Goal: Task Accomplishment & Management: Use online tool/utility

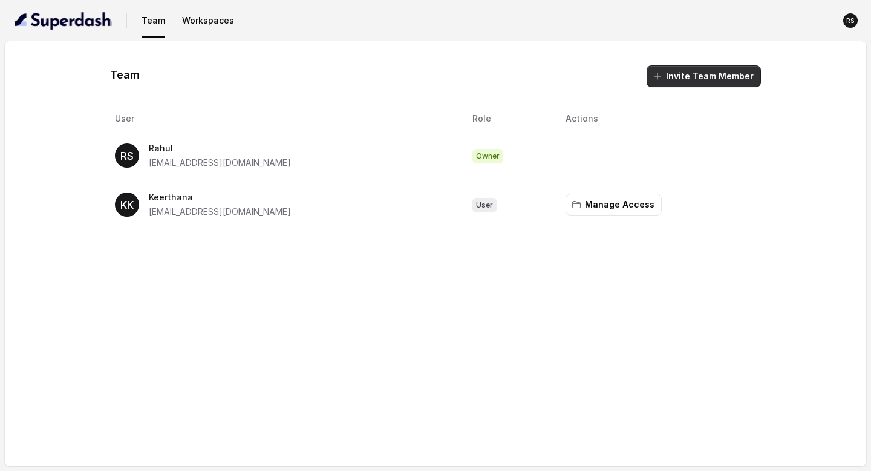
click at [716, 75] on button "Invite Team Member" at bounding box center [704, 76] width 114 height 22
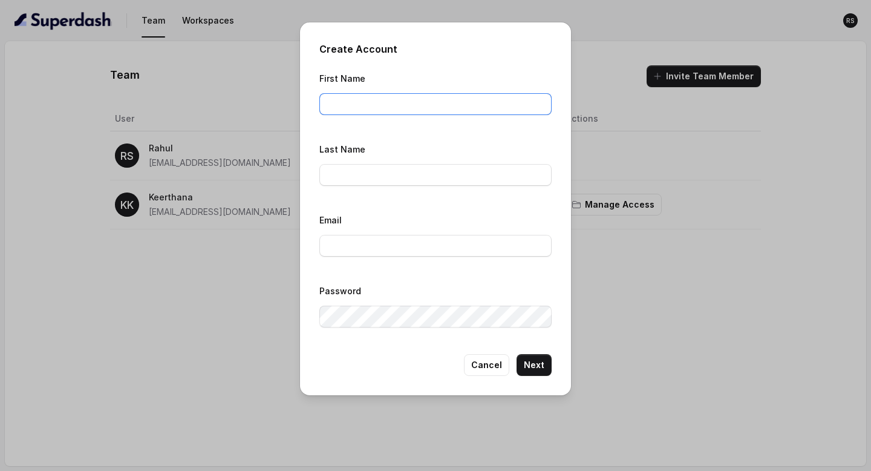
click at [442, 107] on input "First Name" at bounding box center [435, 104] width 232 height 22
type input "Sugam Homes"
click at [408, 170] on input "Last Name" at bounding box center [435, 175] width 232 height 22
click at [346, 254] on input "Email" at bounding box center [435, 246] width 232 height 22
type input "[EMAIL_ADDRESS][DOMAIN_NAME]"
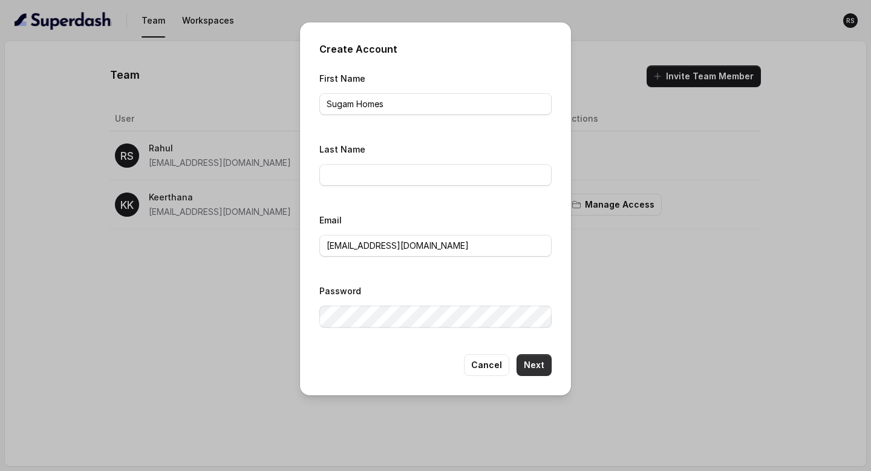
click at [531, 371] on button "Next" at bounding box center [534, 365] width 35 height 22
click at [409, 113] on input "Sugam Homes" at bounding box center [435, 104] width 232 height 22
type input "Sugam"
click at [372, 172] on input "Last Name" at bounding box center [435, 175] width 232 height 22
type input "Homes"
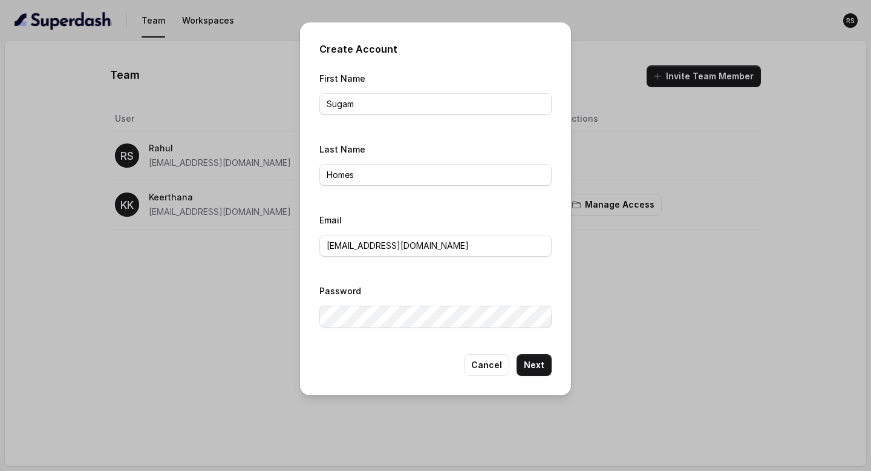
click at [552, 358] on div "Create Account First Name Sugam Last Name Homes Email [EMAIL_ADDRESS][DOMAIN_NA…" at bounding box center [435, 208] width 271 height 373
click at [546, 363] on button "Next" at bounding box center [534, 365] width 35 height 22
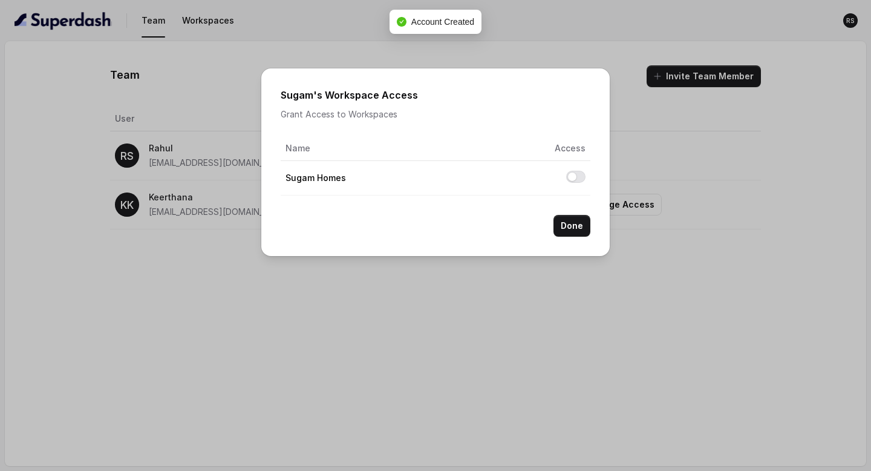
click at [575, 180] on button "Allow access to Sugam Homes" at bounding box center [575, 177] width 19 height 12
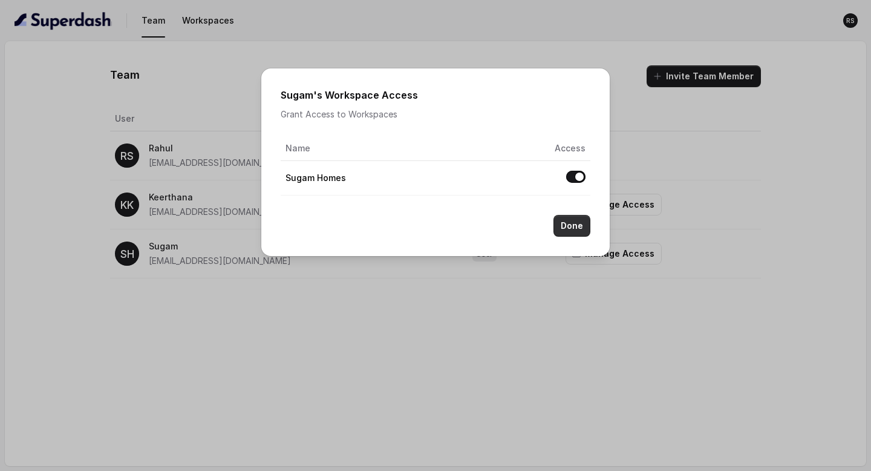
click at [559, 224] on button "Done" at bounding box center [572, 226] width 37 height 22
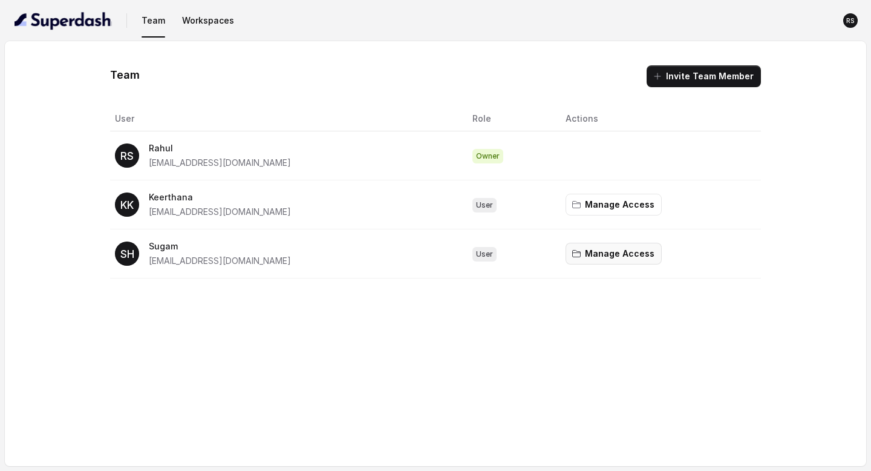
click at [592, 249] on button "Manage Access" at bounding box center [614, 254] width 96 height 22
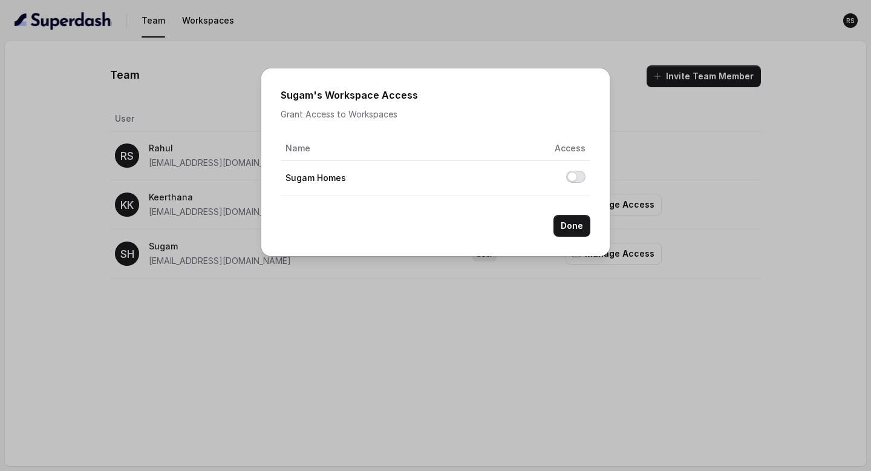
click at [572, 176] on button "Allow access to Sugam Homes" at bounding box center [575, 177] width 19 height 12
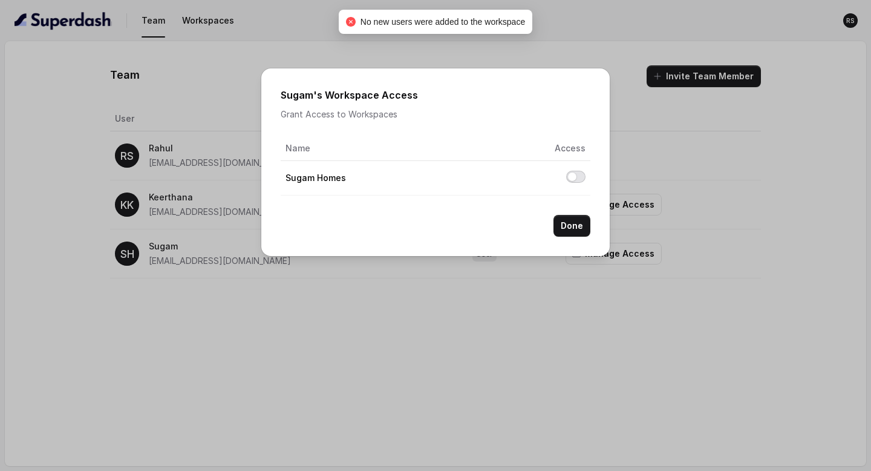
click at [577, 175] on button "Allow access to Sugam Homes" at bounding box center [575, 177] width 19 height 12
click at [582, 221] on button "Done" at bounding box center [572, 226] width 37 height 22
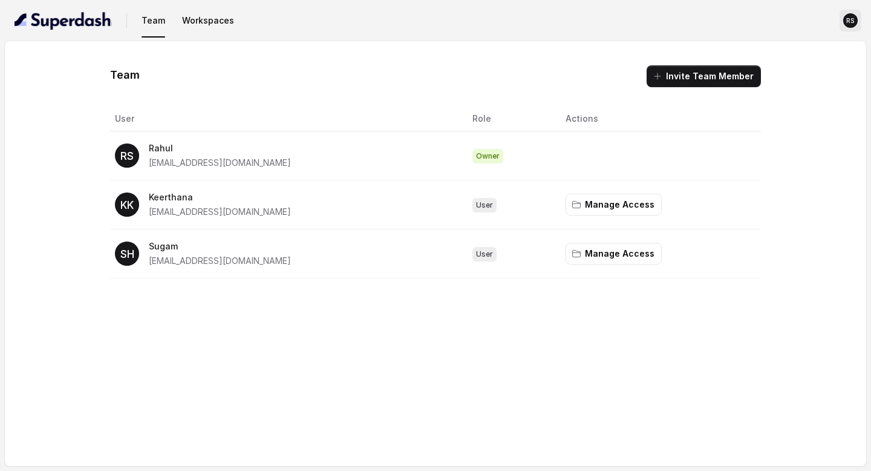
click at [841, 27] on button "RS" at bounding box center [851, 21] width 22 height 22
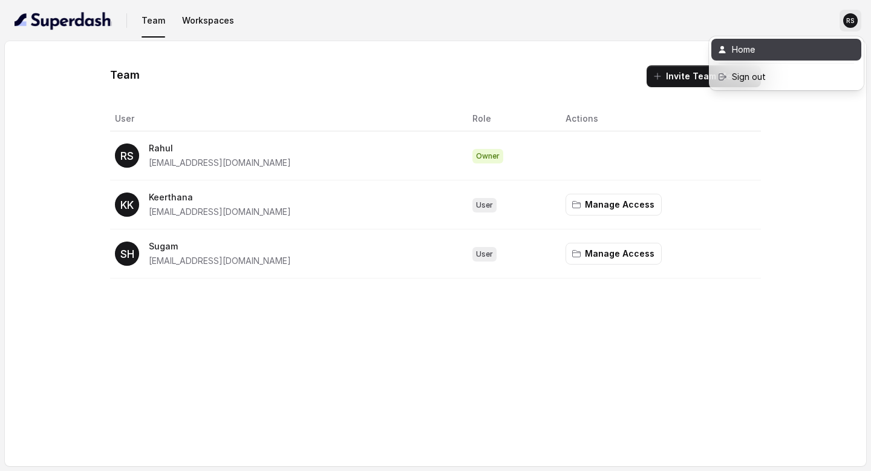
click at [780, 46] on div "Home" at bounding box center [783, 49] width 103 height 15
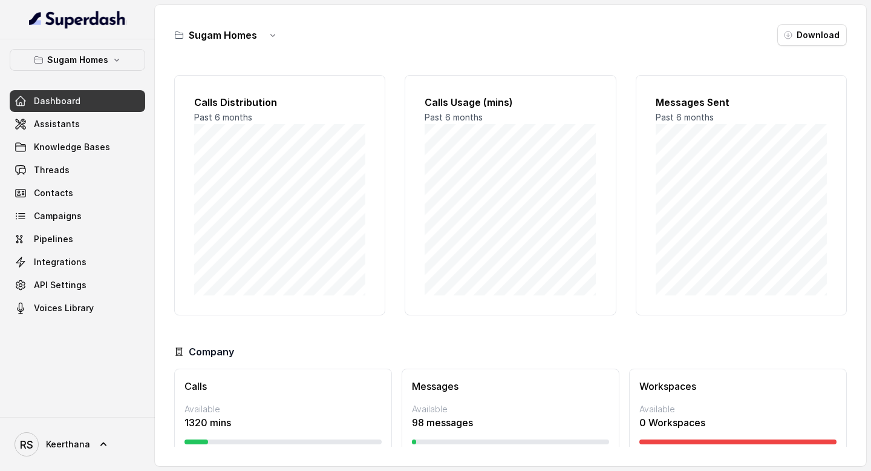
scroll to position [38, 0]
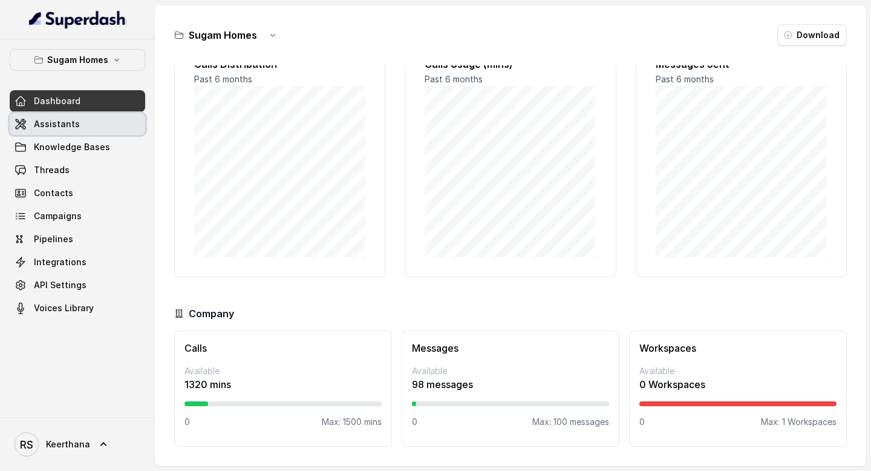
click at [82, 120] on link "Assistants" at bounding box center [78, 124] width 136 height 22
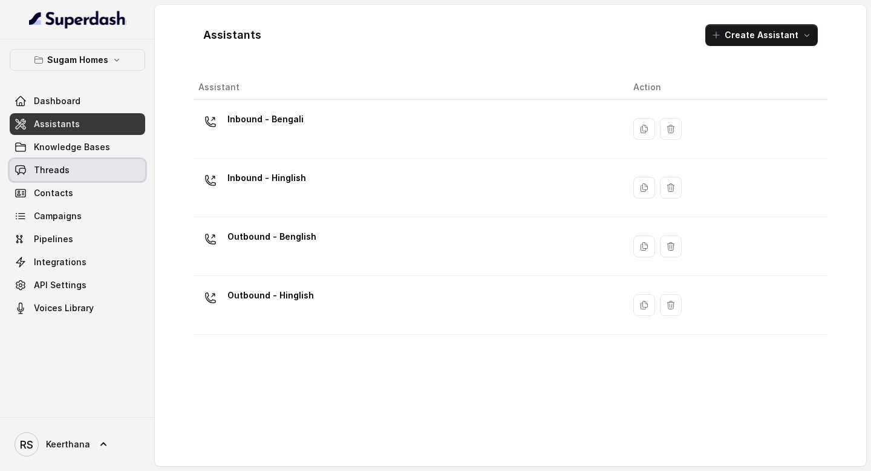
click at [71, 168] on link "Threads" at bounding box center [78, 170] width 136 height 22
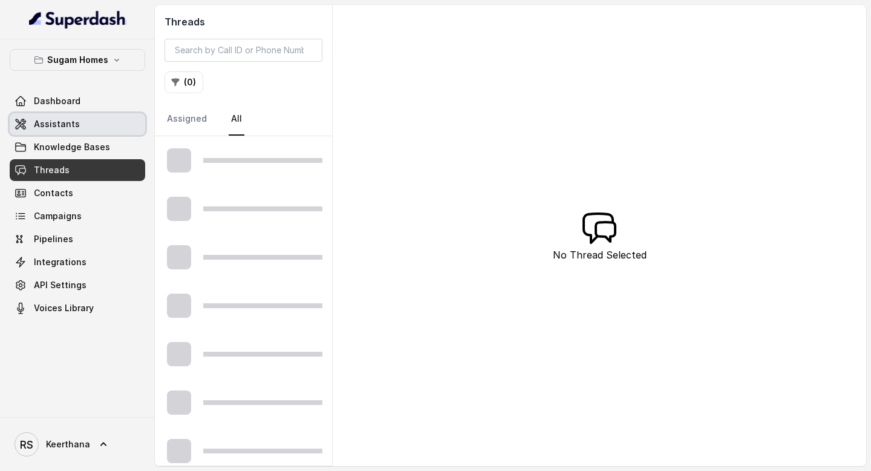
click at [86, 129] on link "Assistants" at bounding box center [78, 124] width 136 height 22
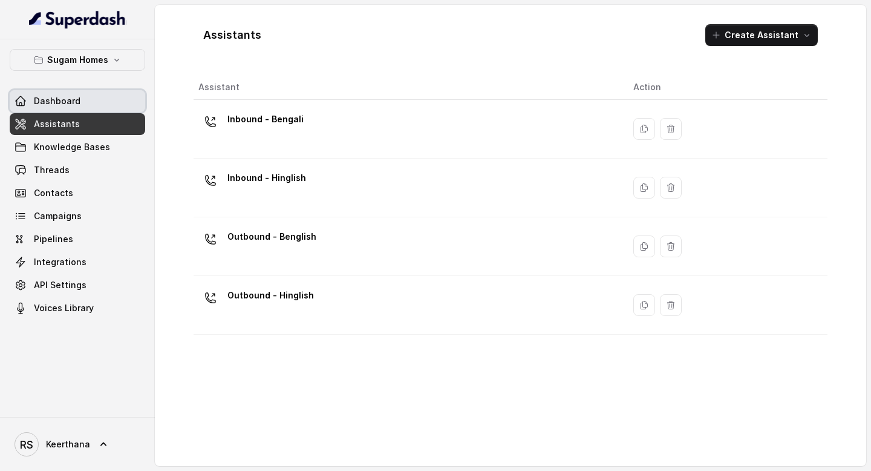
click at [89, 96] on link "Dashboard" at bounding box center [78, 101] width 136 height 22
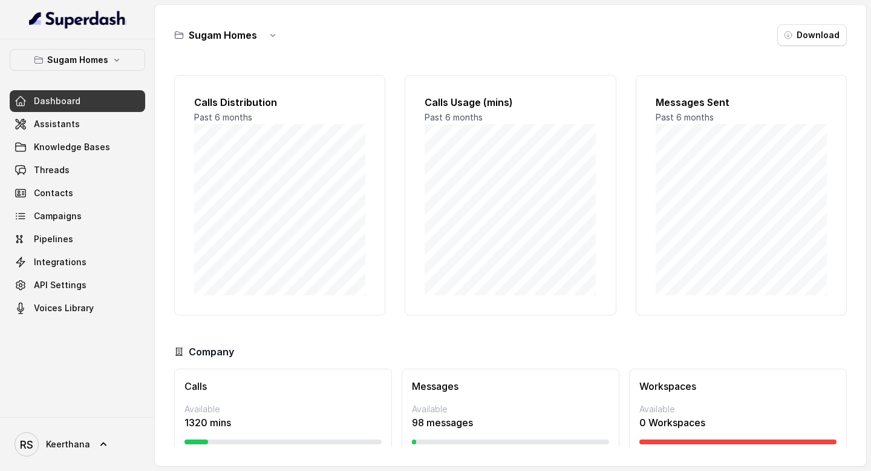
click at [263, 38] on button "button" at bounding box center [273, 35] width 22 height 22
click at [388, 27] on div "Sugam Homes Download" at bounding box center [510, 35] width 673 height 22
click at [276, 31] on icon "button" at bounding box center [273, 35] width 10 height 10
click at [404, 56] on div "Sugam Homes Download Calls Distribution Past 6 months Calls Usage (mins) Past 6…" at bounding box center [510, 235] width 711 height 461
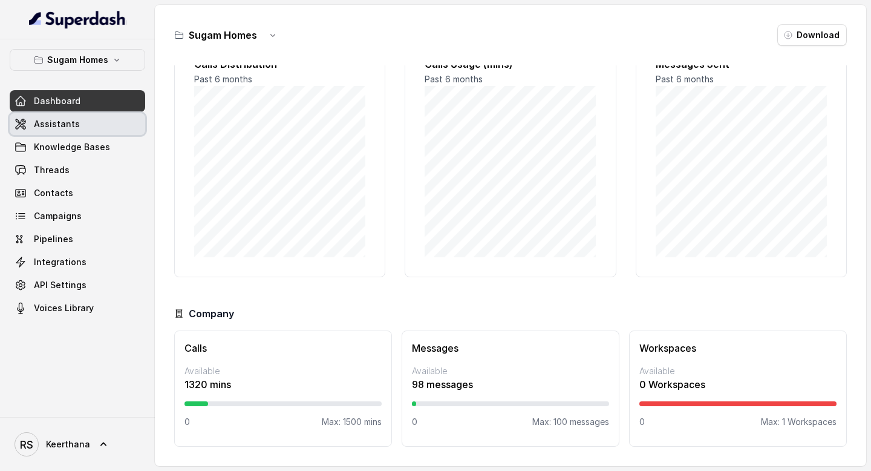
click at [80, 128] on link "Assistants" at bounding box center [78, 124] width 136 height 22
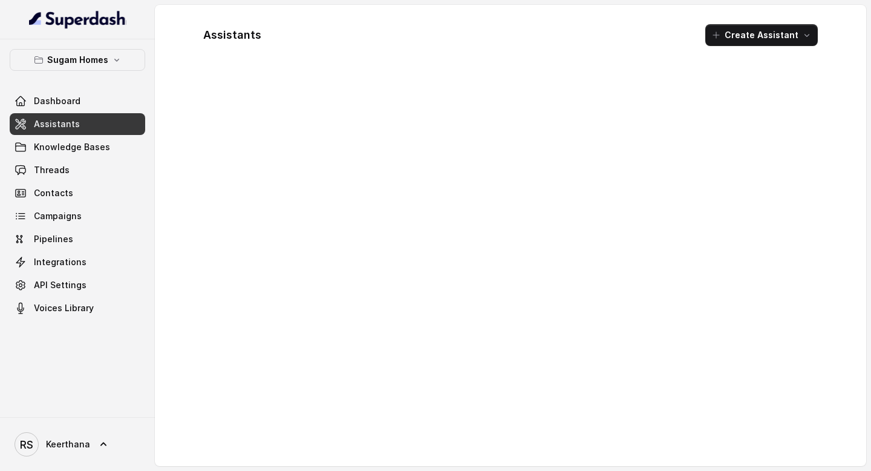
click at [73, 158] on div "Dashboard Assistants Knowledge Bases Threads Contacts Campaigns Pipelines Integ…" at bounding box center [78, 204] width 136 height 229
click at [67, 174] on link "Threads" at bounding box center [78, 170] width 136 height 22
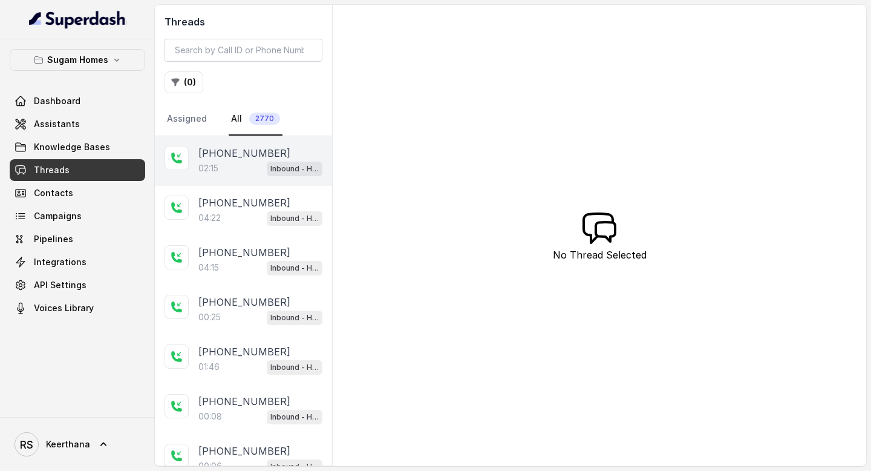
click at [237, 169] on div "02:15 Inbound - Hinglish" at bounding box center [260, 168] width 124 height 16
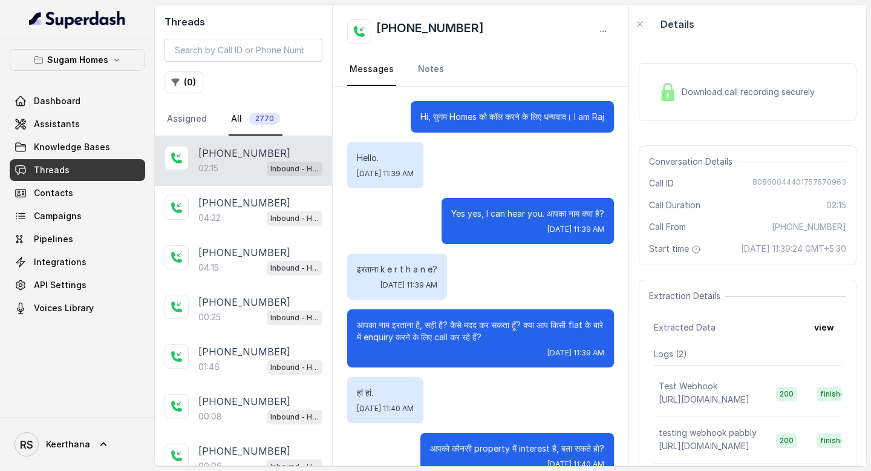
scroll to position [840, 0]
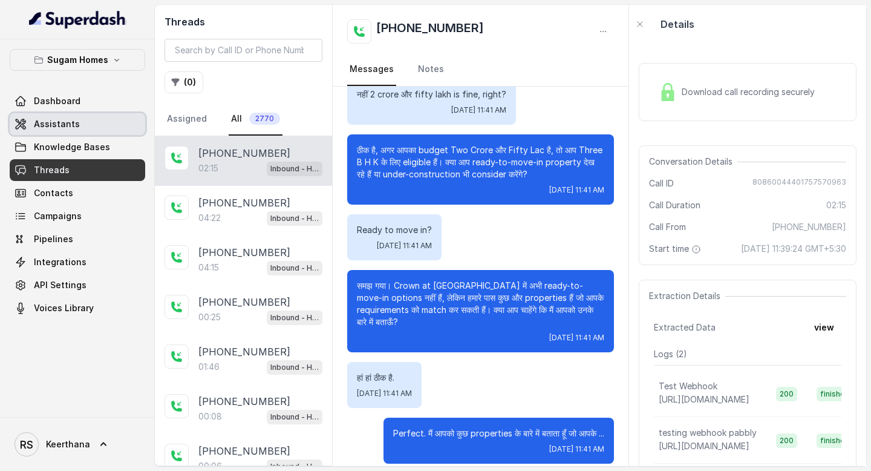
click at [82, 117] on link "Assistants" at bounding box center [78, 124] width 136 height 22
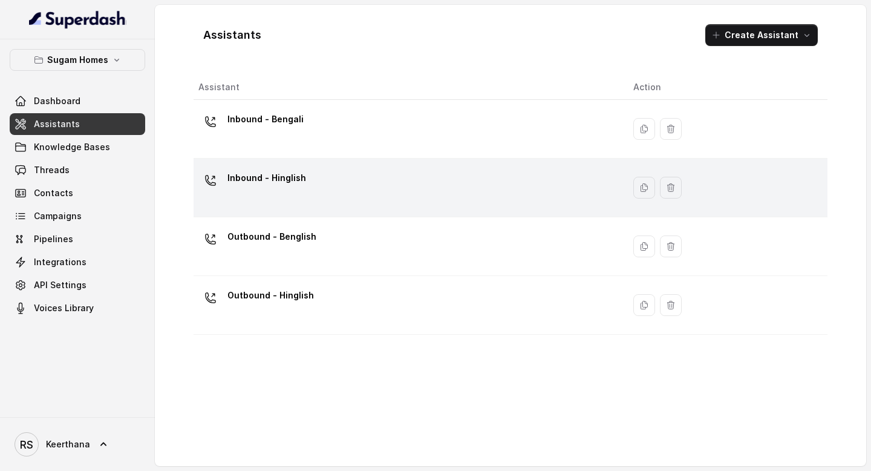
click at [339, 186] on div "Inbound - Hinglish" at bounding box center [406, 187] width 416 height 39
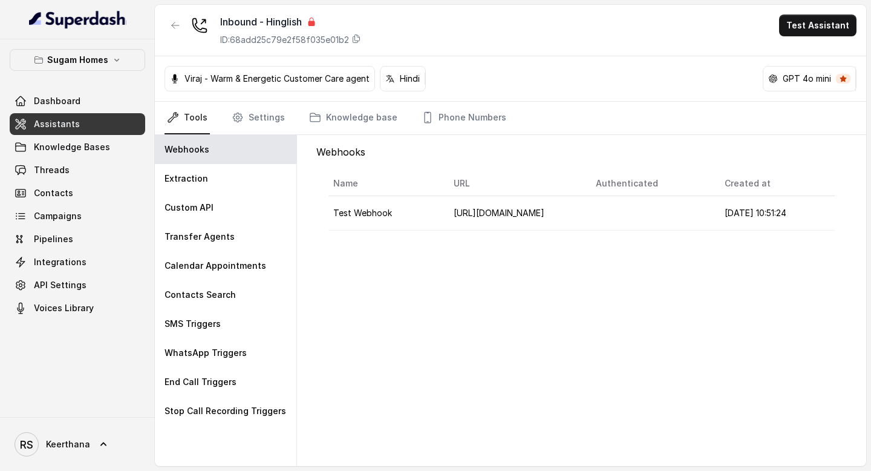
click at [455, 101] on div "Viraj - Warm & Energetic Customer Care agent Hindi GPT 4o mini" at bounding box center [510, 78] width 711 height 45
click at [448, 110] on link "Phone Numbers" at bounding box center [464, 118] width 90 height 33
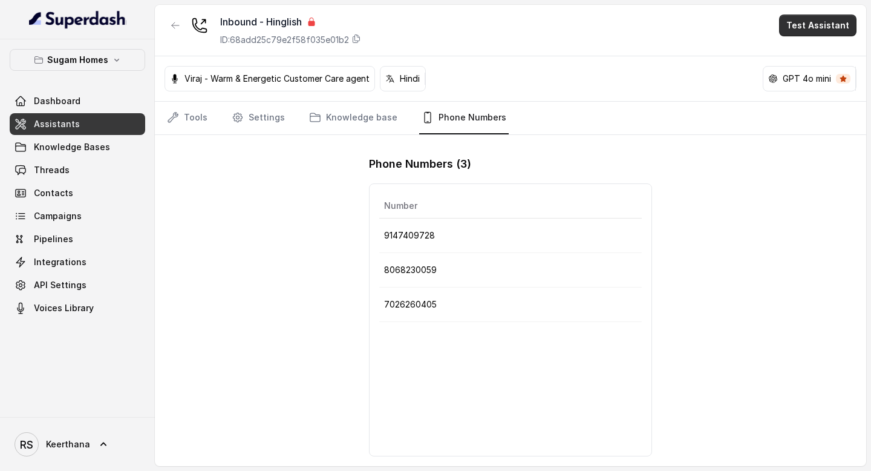
click at [805, 31] on button "Test Assistant" at bounding box center [817, 26] width 77 height 22
click at [808, 58] on button "Phone Call" at bounding box center [820, 55] width 76 height 22
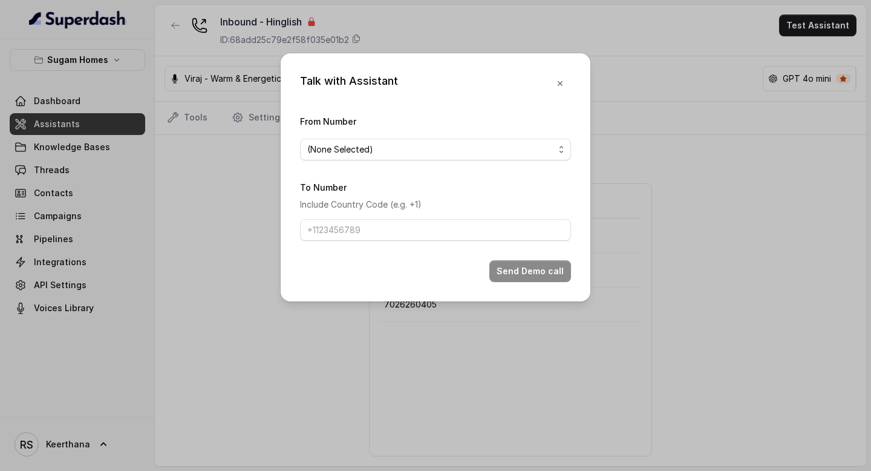
click at [442, 162] on form "From Number (None Selected) To Number Include Country Code (e.g. +1) Send Demo …" at bounding box center [435, 198] width 271 height 168
click at [442, 161] on form "From Number (None Selected) To Number Include Country Code (e.g. +1) Send Demo …" at bounding box center [435, 198] width 271 height 168
click at [449, 152] on span "(None Selected)" at bounding box center [430, 149] width 247 height 15
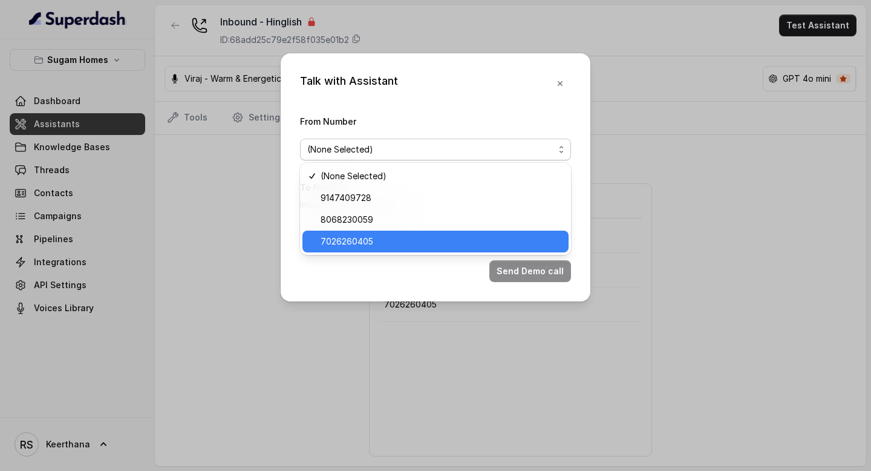
click at [368, 236] on span "7026260405" at bounding box center [441, 241] width 241 height 15
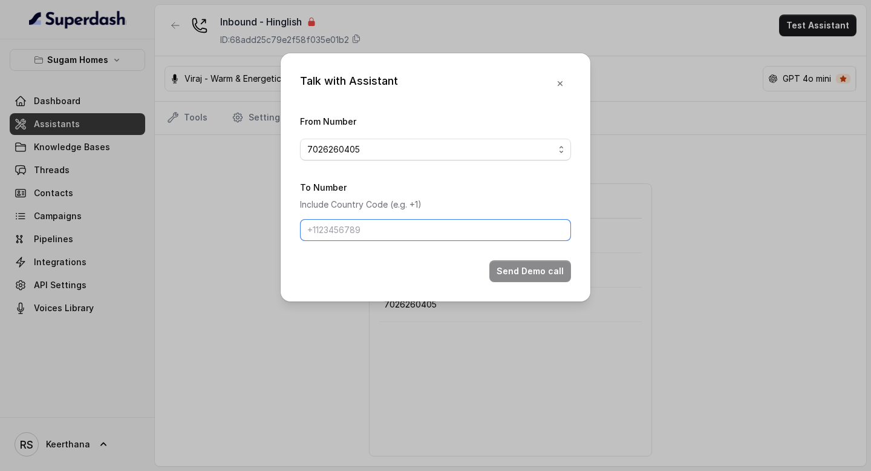
click at [386, 237] on input "To Number" at bounding box center [435, 230] width 271 height 22
type input "8086004440"
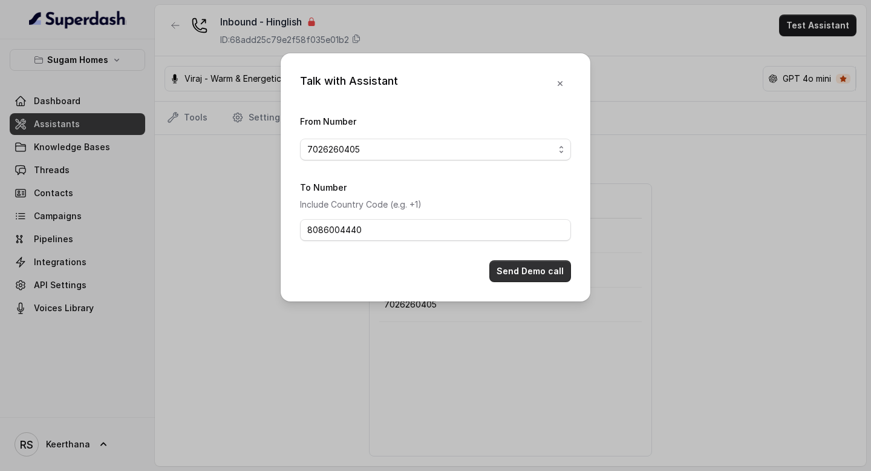
click at [534, 269] on button "Send Demo call" at bounding box center [530, 271] width 82 height 22
click at [560, 84] on icon "button" at bounding box center [560, 84] width 10 height 10
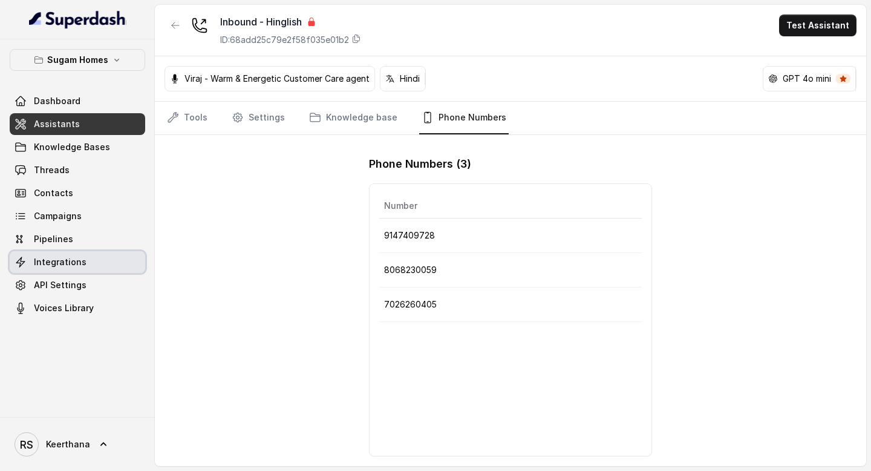
click at [82, 263] on span "Integrations" at bounding box center [60, 262] width 53 height 12
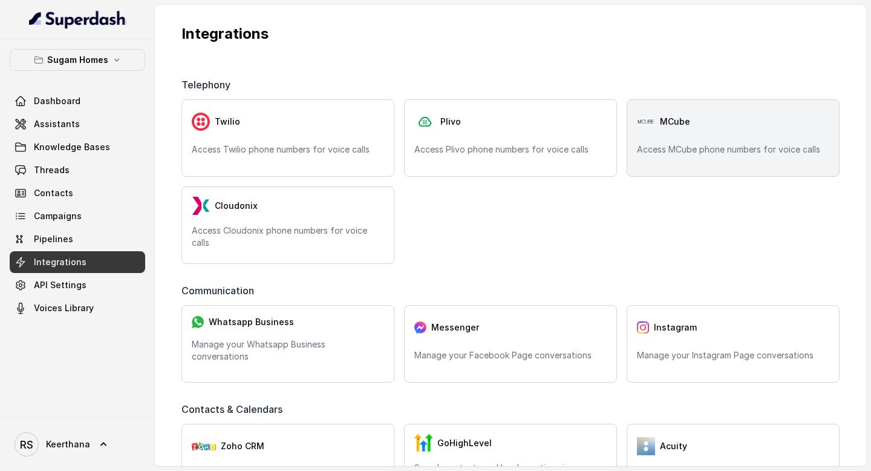
click at [702, 132] on div "MCube" at bounding box center [733, 121] width 192 height 24
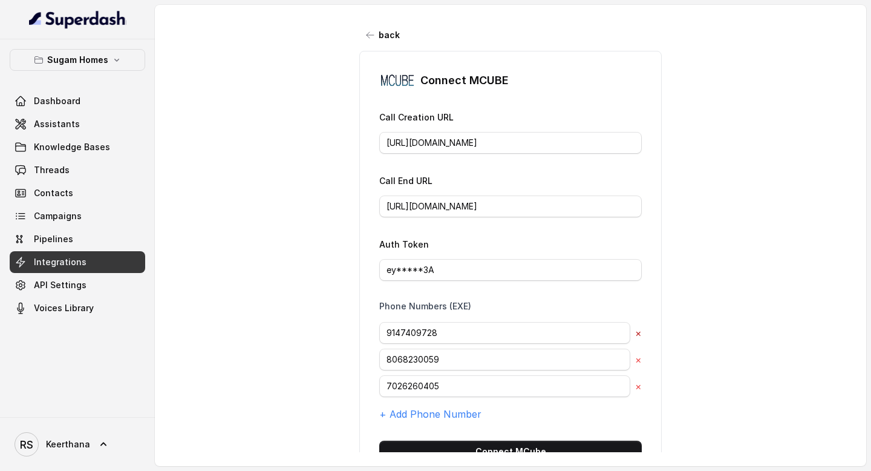
click at [638, 332] on button "×" at bounding box center [638, 332] width 7 height 15
type input "8068230059"
type input "7026260405"
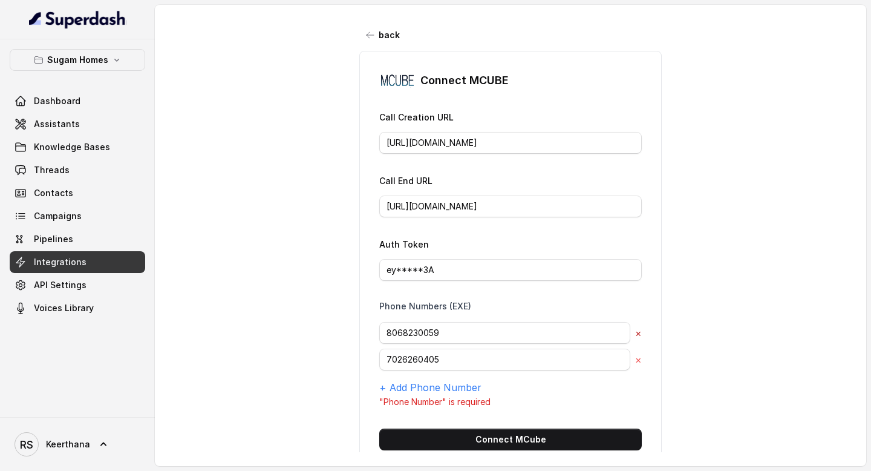
click at [638, 332] on button "×" at bounding box center [638, 332] width 7 height 15
type input "7026260405"
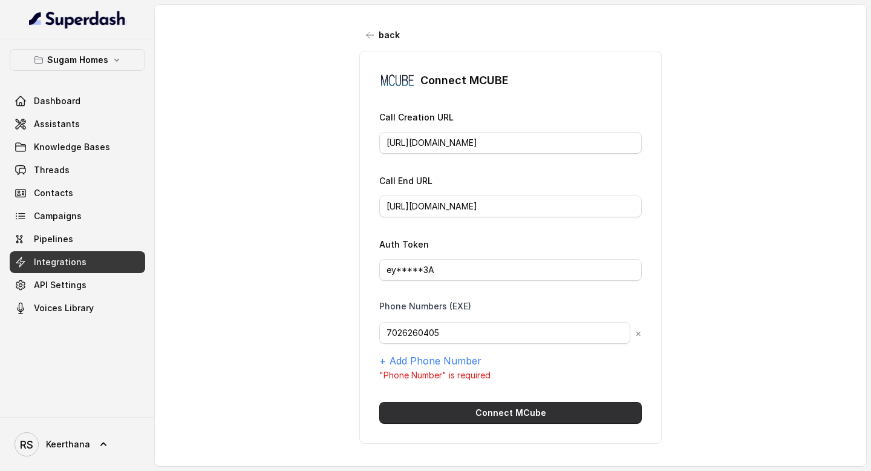
click at [529, 411] on button "Connect MCube" at bounding box center [510, 413] width 263 height 22
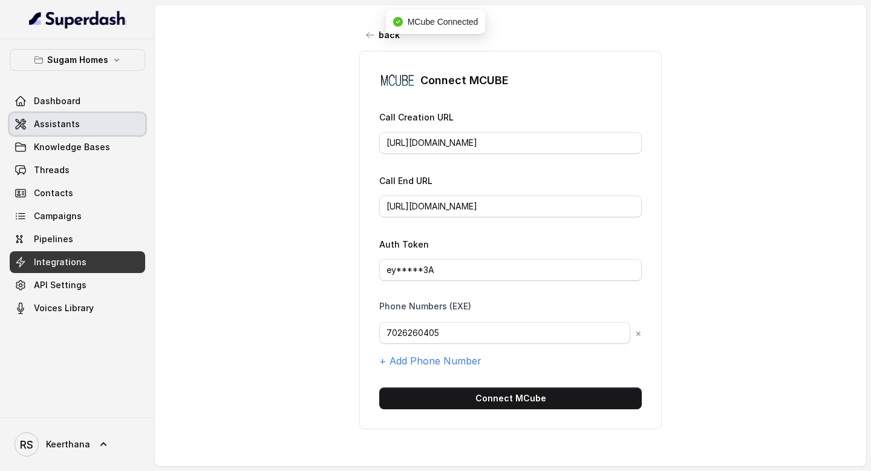
click at [102, 129] on link "Assistants" at bounding box center [78, 124] width 136 height 22
